Goal: Task Accomplishment & Management: Use online tool/utility

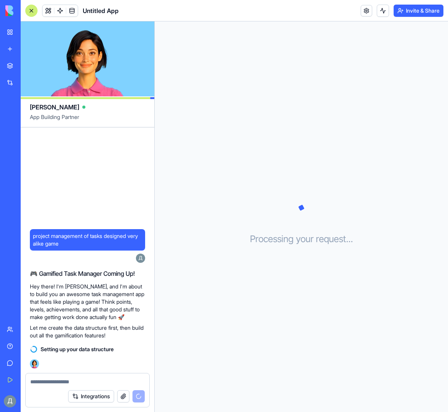
click at [120, 310] on p "Hey there! I'm [PERSON_NAME], and I'm about to build you an awesome task manage…" at bounding box center [87, 302] width 115 height 38
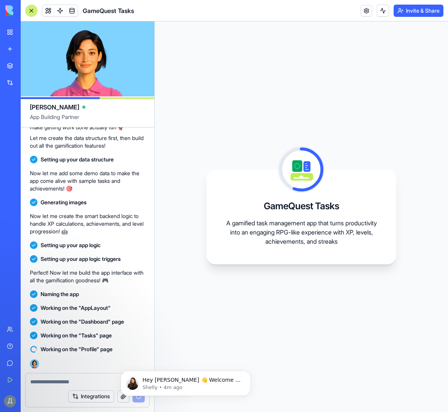
click at [293, 232] on p "A gamified task management app that turns productivity into an engaging RPG-lik…" at bounding box center [301, 233] width 153 height 28
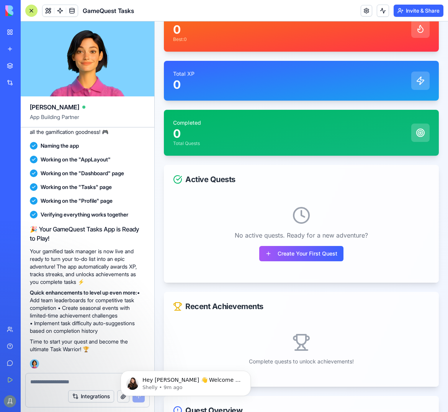
scroll to position [230, 0]
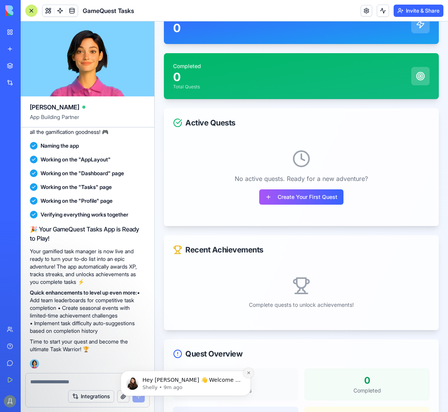
click at [246, 373] on icon "Dismiss notification" at bounding box center [248, 373] width 4 height 4
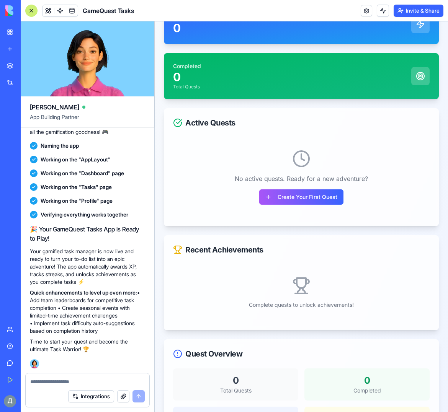
click at [128, 397] on button "button" at bounding box center [123, 396] width 12 height 12
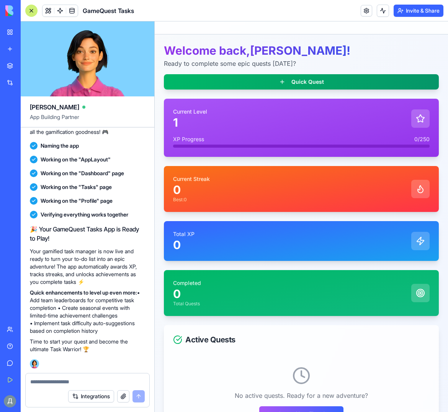
scroll to position [0, 0]
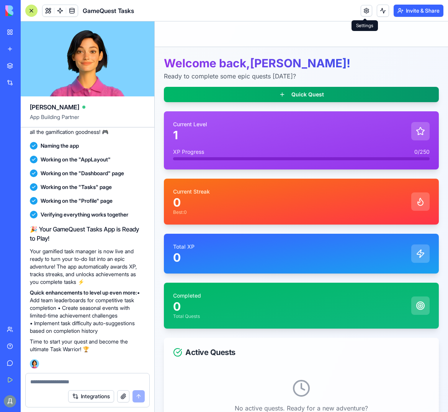
click at [360, 13] on link at bounding box center [365, 10] width 11 height 11
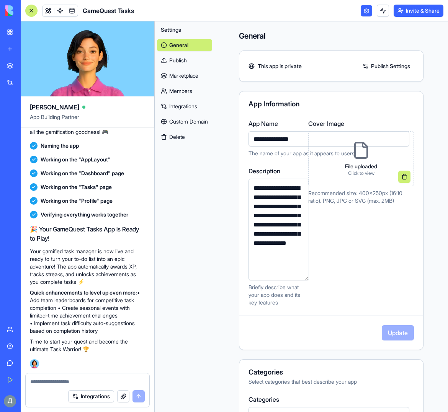
click at [361, 11] on link at bounding box center [365, 10] width 11 height 11
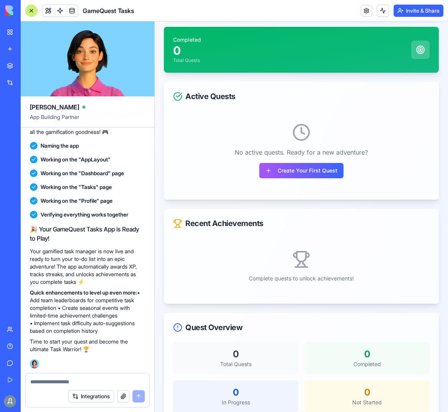
scroll to position [275, 0]
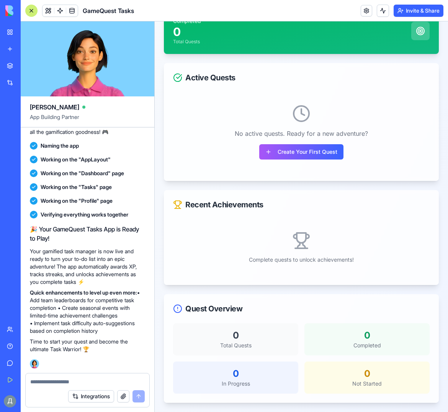
click at [69, 366] on div "🎉 Your GameQuest Tasks App is Ready to Play! Your gamified task manager is now …" at bounding box center [87, 295] width 115 height 147
click at [61, 376] on div at bounding box center [88, 380] width 124 height 12
drag, startPoint x: 59, startPoint y: 388, endPoint x: 59, endPoint y: 383, distance: 5.8
click at [59, 384] on form "Integrations" at bounding box center [87, 390] width 124 height 34
click at [60, 382] on textarea at bounding box center [87, 382] width 114 height 8
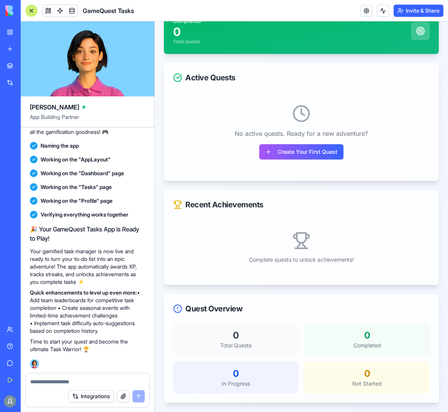
click at [60, 381] on textarea at bounding box center [87, 382] width 114 height 8
type textarea "**********"
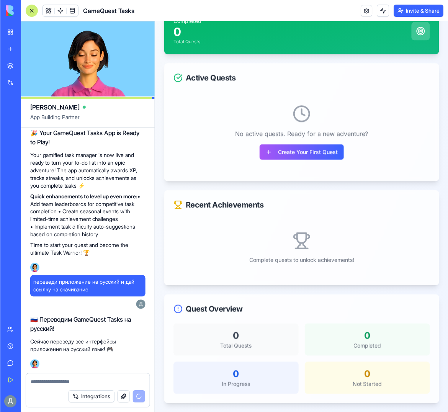
scroll to position [406, 0]
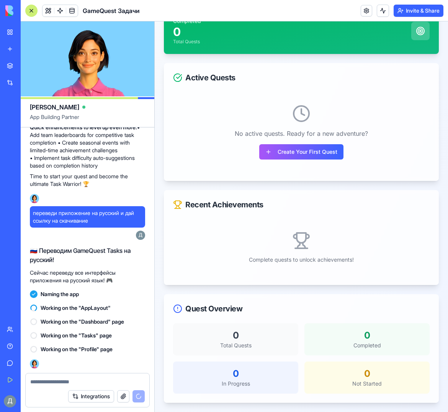
click at [185, 253] on div "Complete quests to unlock achievements!" at bounding box center [301, 247] width 256 height 57
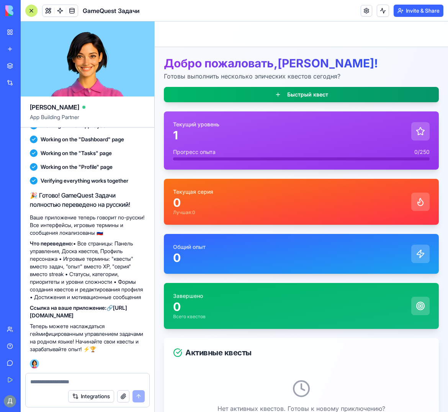
scroll to position [597, 0]
click at [102, 321] on div "🎉 Готово! GameQuest Задачи полностью переведено на русский! Ваше приложение теп…" at bounding box center [87, 272] width 115 height 162
click at [102, 316] on link "[URL][DOMAIN_NAME]" at bounding box center [78, 311] width 97 height 14
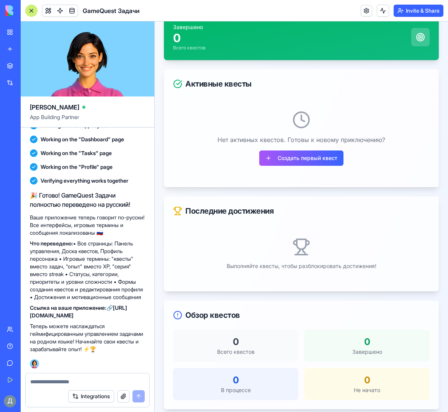
scroll to position [275, 0]
